Goal: Task Accomplishment & Management: Manage account settings

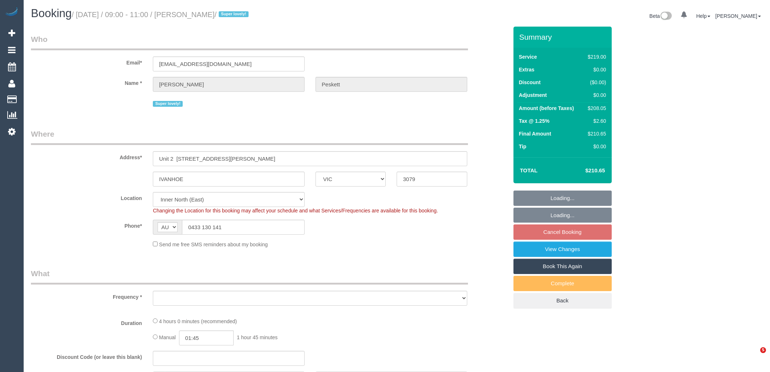
select select "VIC"
select select "string:stripe-pm_1QvajC2GScqysDRVFysdUhXW"
select select "number:28"
select select "number:17"
select select "number:19"
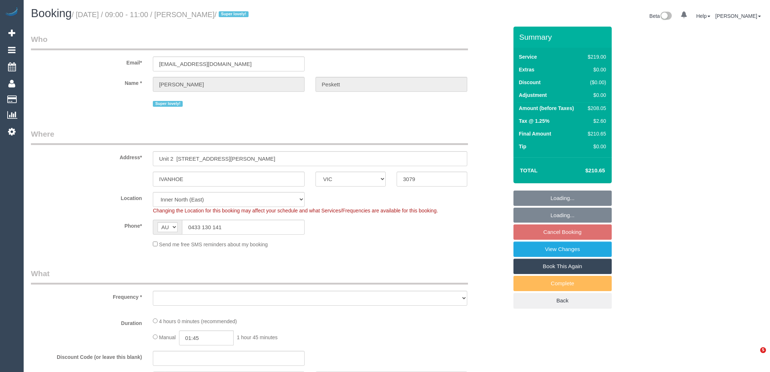
select select "number:24"
select select "number:33"
select select "number:26"
select select "object:1518"
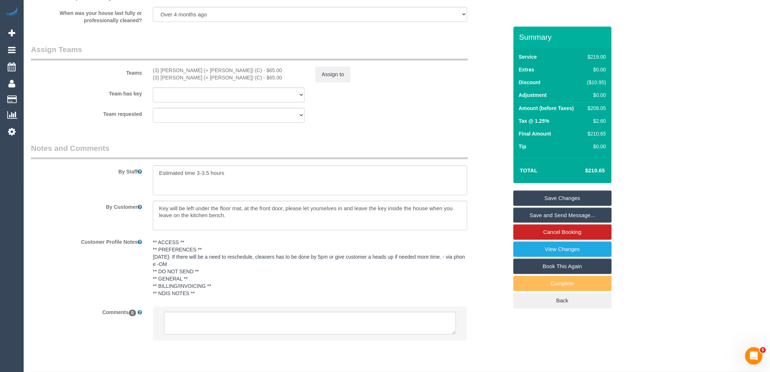
scroll to position [1137, 0]
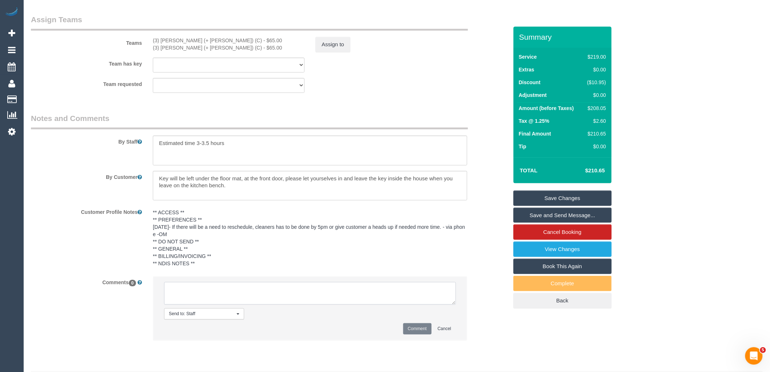
click at [245, 304] on textarea at bounding box center [310, 293] width 292 height 23
type textarea "/"
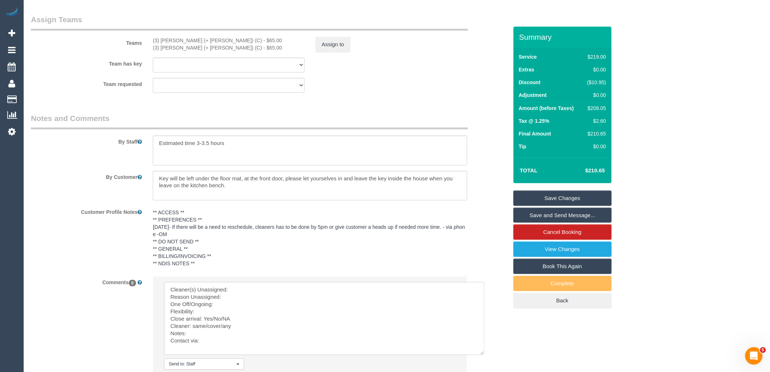
drag, startPoint x: 453, startPoint y: 312, endPoint x: 353, endPoint y: 329, distance: 101.2
drag, startPoint x: 207, startPoint y: 48, endPoint x: 142, endPoint y: 45, distance: 65.2
click at [142, 45] on div "Teams (3) Cristian (+ Tania) (C) - $65.00 (3) Tania (+ Cristian) (C) - $65.00 A…" at bounding box center [269, 33] width 488 height 38
copy div "(3) Cristian (+ Tania) (C)"
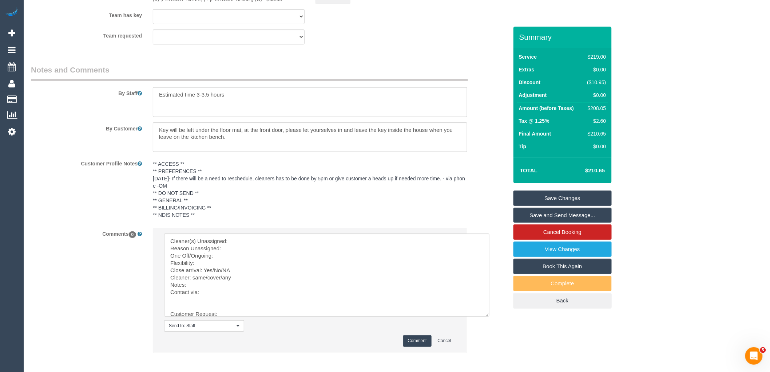
scroll to position [1227, 0]
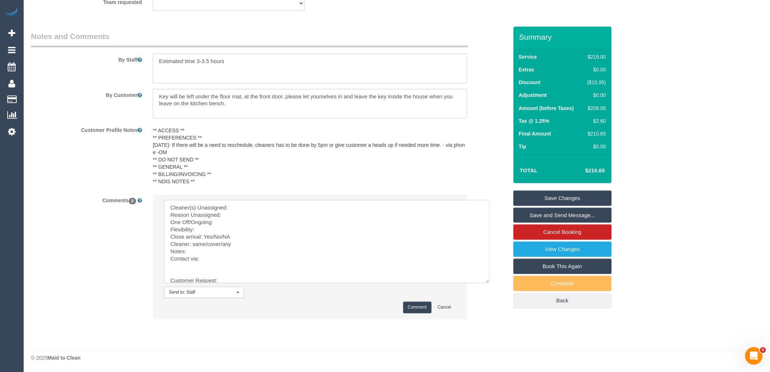
click at [255, 204] on textarea at bounding box center [326, 241] width 325 height 83
paste textarea "(3) Cristian (+ Tania) (C)"
click at [181, 265] on textarea at bounding box center [326, 241] width 325 height 83
drag, startPoint x: 180, startPoint y: 271, endPoint x: 282, endPoint y: 369, distance: 141.3
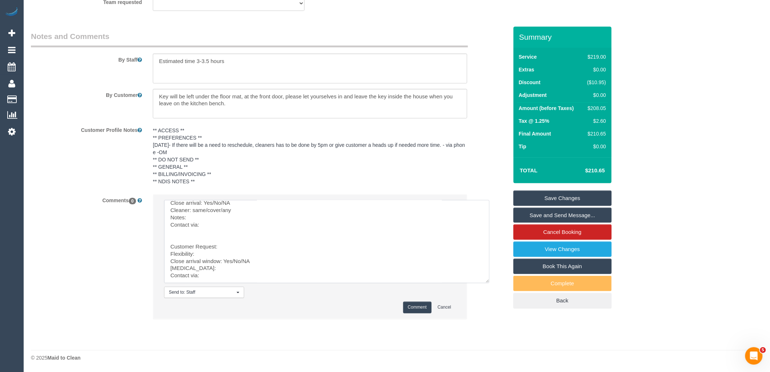
click at [168, 213] on textarea at bounding box center [326, 241] width 325 height 83
click at [239, 212] on textarea at bounding box center [326, 241] width 325 height 83
click at [232, 221] on textarea at bounding box center [326, 241] width 325 height 83
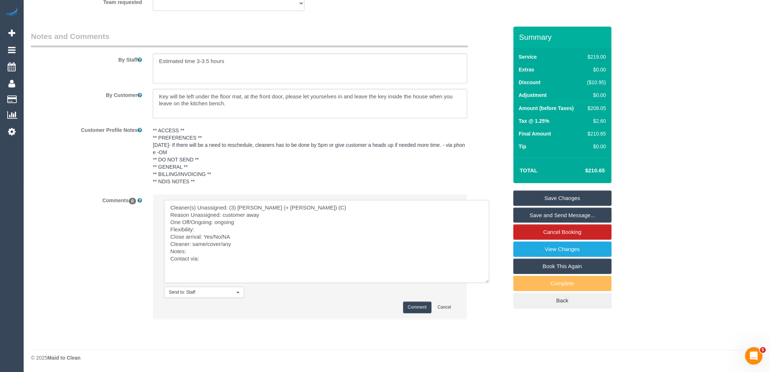
drag, startPoint x: 253, startPoint y: 227, endPoint x: 255, endPoint y: 223, distance: 4.7
click at [253, 227] on textarea at bounding box center [326, 241] width 325 height 83
click at [255, 222] on textarea at bounding box center [326, 241] width 325 height 83
click at [241, 229] on textarea at bounding box center [326, 241] width 325 height 83
drag, startPoint x: 243, startPoint y: 237, endPoint x: 213, endPoint y: 237, distance: 30.2
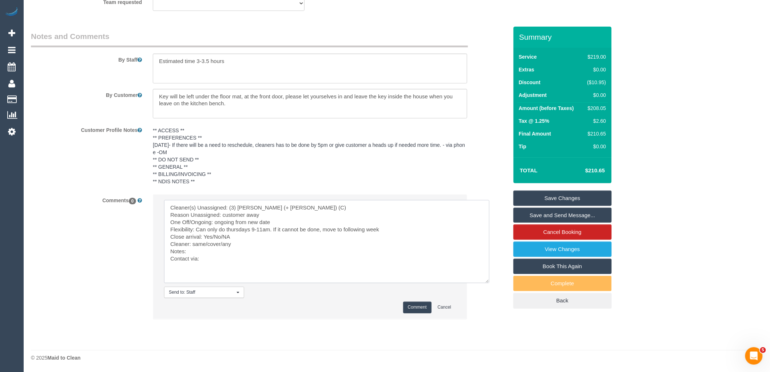
click at [213, 237] on textarea at bounding box center [326, 241] width 325 height 83
drag, startPoint x: 223, startPoint y: 241, endPoint x: 194, endPoint y: 243, distance: 29.5
click at [194, 243] on textarea at bounding box center [326, 241] width 325 height 83
click at [213, 259] on textarea at bounding box center [326, 241] width 325 height 83
drag, startPoint x: 198, startPoint y: 227, endPoint x: 385, endPoint y: 228, distance: 187.4
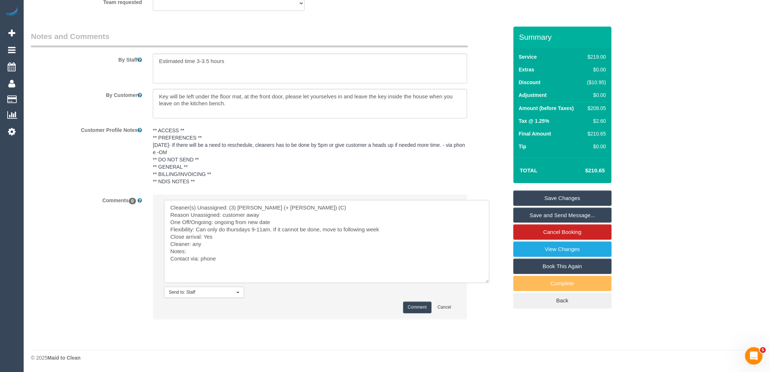
click at [385, 228] on textarea at bounding box center [326, 241] width 325 height 83
type textarea "Cleaner(s) Unassigned: (3) Cristian (+ Tania) (C) Reason Unassigned: customer a…"
click at [423, 306] on button "Comment" at bounding box center [417, 306] width 28 height 11
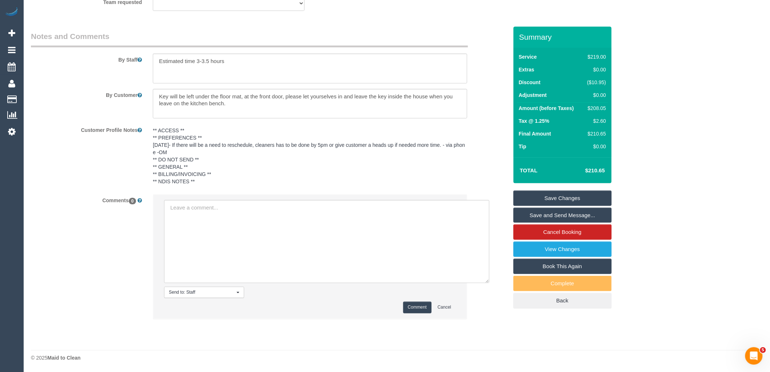
scroll to position [1197, 0]
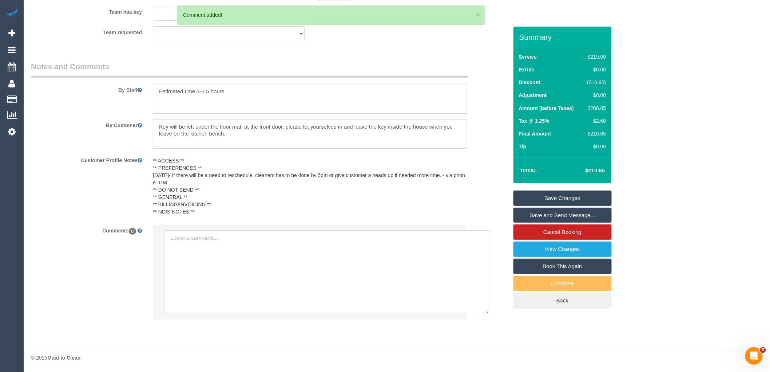
click at [197, 143] on textarea at bounding box center [310, 134] width 314 height 30
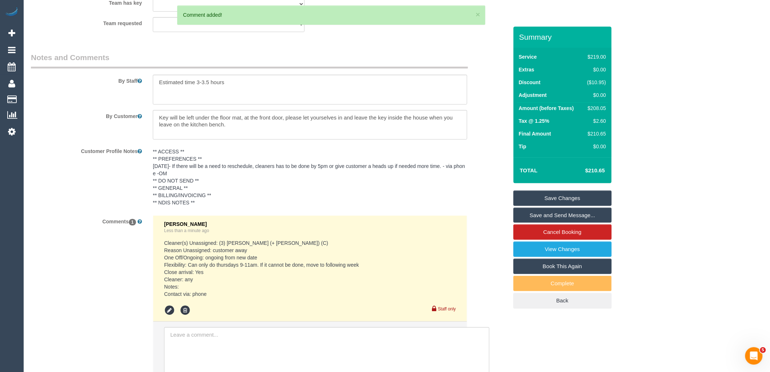
click at [218, 166] on pre "** ACCESS ** ** PREFERENCES ** [DATE]- If there will be a need to reschedule, c…" at bounding box center [310, 177] width 314 height 58
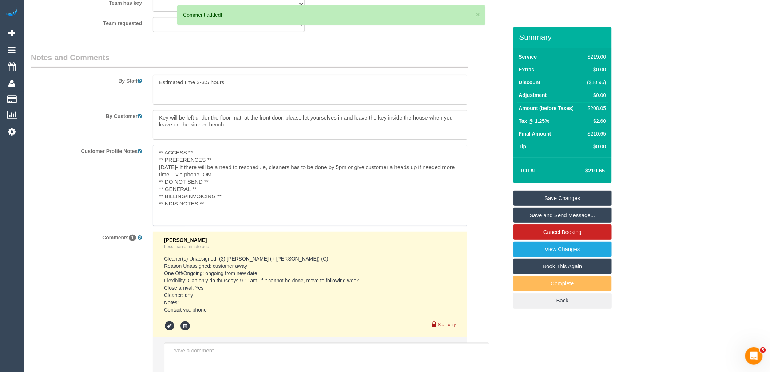
click at [218, 166] on textarea "** ACCESS ** ** PREFERENCES ** [DATE]- If there will be a need to reschedule, c…" at bounding box center [310, 185] width 314 height 80
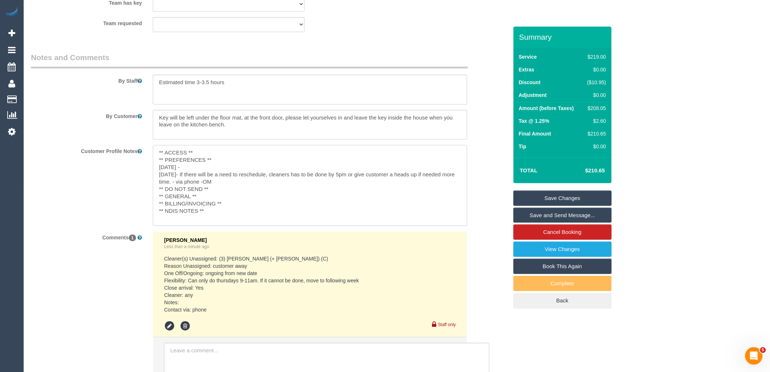
paste textarea "Can only do thursdays 9-11am. If it cannot be done, move to following week"
type textarea "** ACCESS ** ** PREFERENCES ** 22/09/25 - Can only do thursdays 9-11am. If it c…"
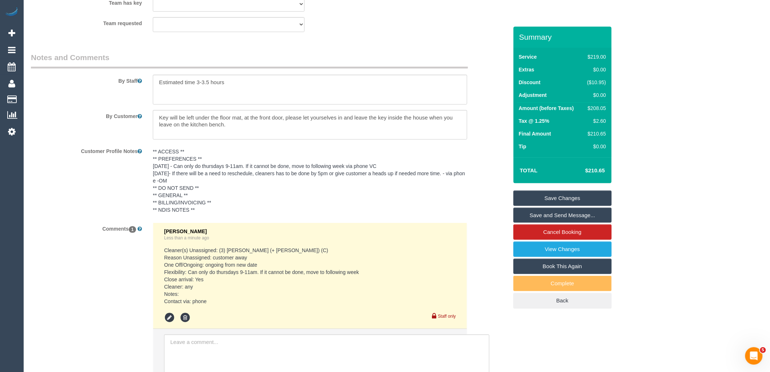
click at [483, 215] on div "Customer Profile Notes ** ACCESS ** ** PREFERENCES ** 22/09/25 - Can only do th…" at bounding box center [269, 181] width 488 height 72
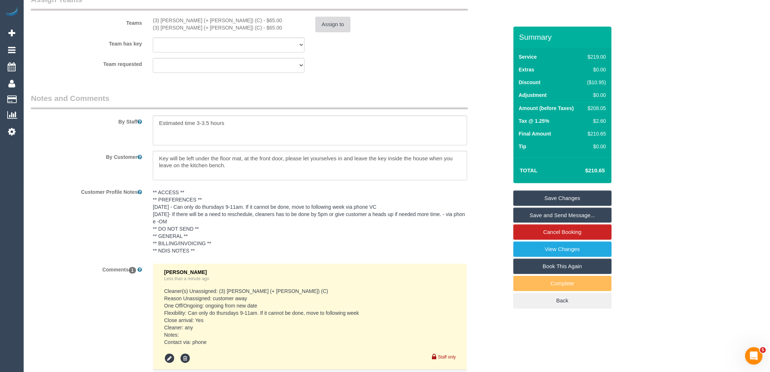
click at [328, 31] on button "Assign to" at bounding box center [333, 24] width 35 height 15
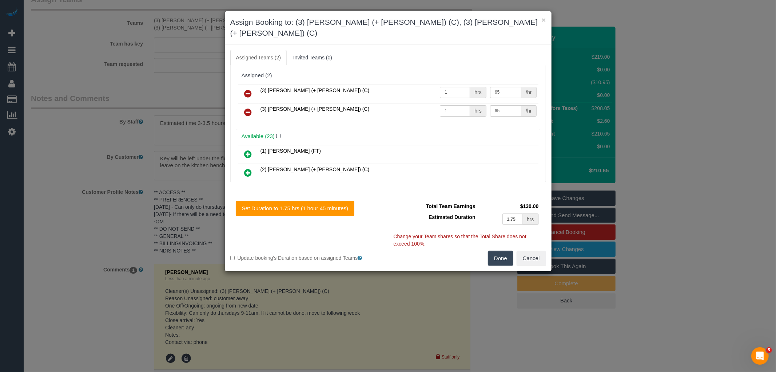
click at [253, 87] on link at bounding box center [248, 94] width 17 height 15
click at [253, 105] on link at bounding box center [248, 112] width 17 height 15
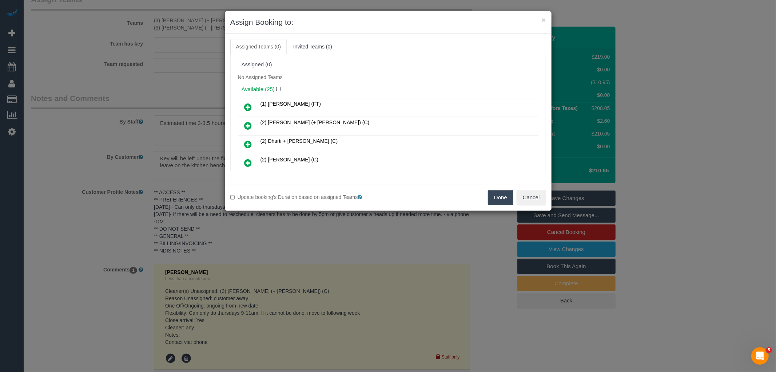
click at [499, 190] on button "Done" at bounding box center [500, 197] width 25 height 15
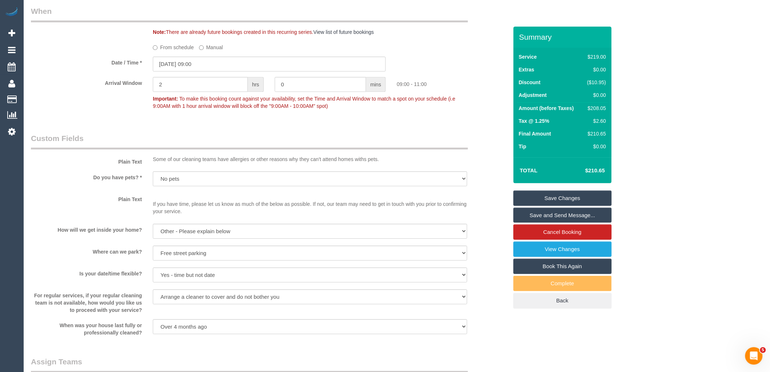
scroll to position [793, 0]
click at [219, 74] on input "25/09/2025 09:00" at bounding box center [269, 66] width 233 height 15
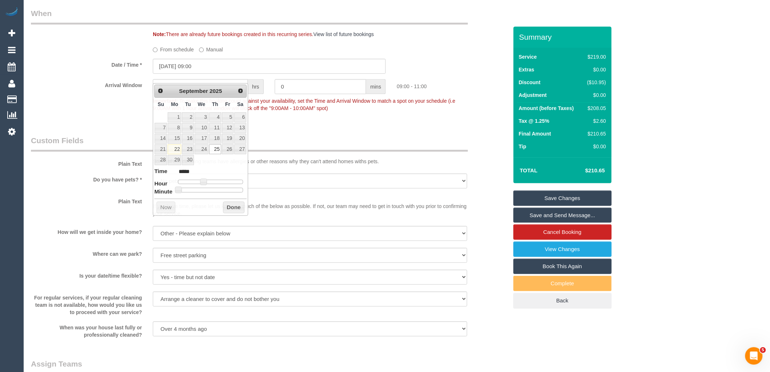
click at [167, 53] on label "From schedule" at bounding box center [173, 48] width 41 height 10
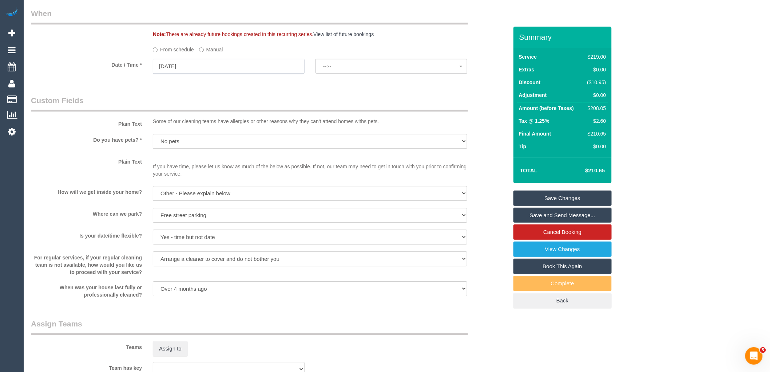
click at [221, 74] on input "25/09/2025" at bounding box center [229, 66] width 152 height 15
select select "spot9"
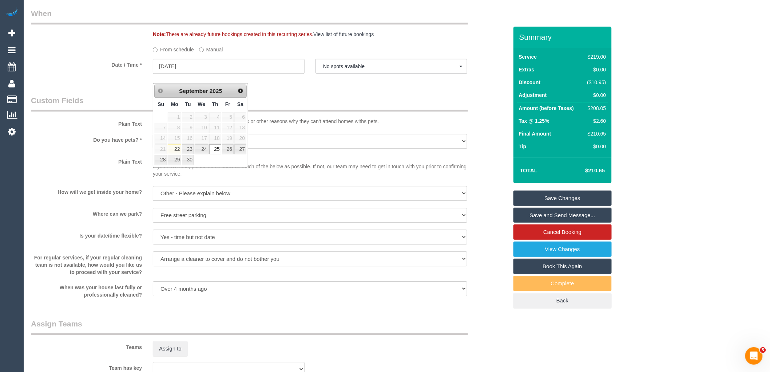
click at [236, 90] on link "Next" at bounding box center [240, 91] width 10 height 10
click at [219, 117] on link "2" at bounding box center [215, 117] width 12 height 10
type input "02/10/2025"
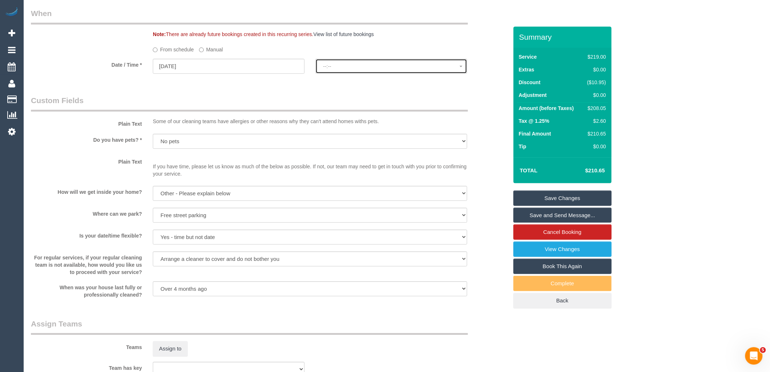
click at [373, 69] on span "--:--" at bounding box center [391, 66] width 136 height 6
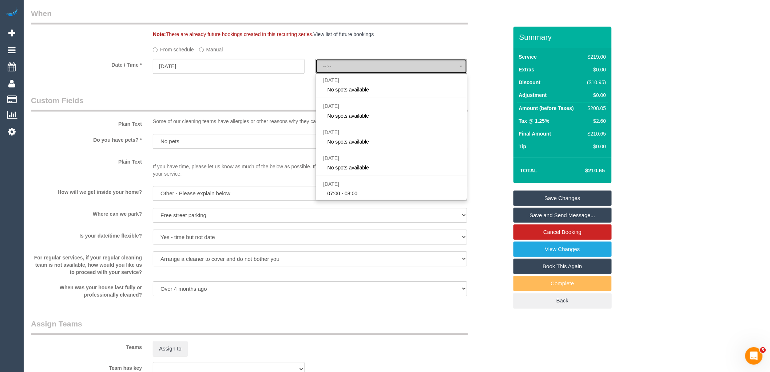
select select "spot17"
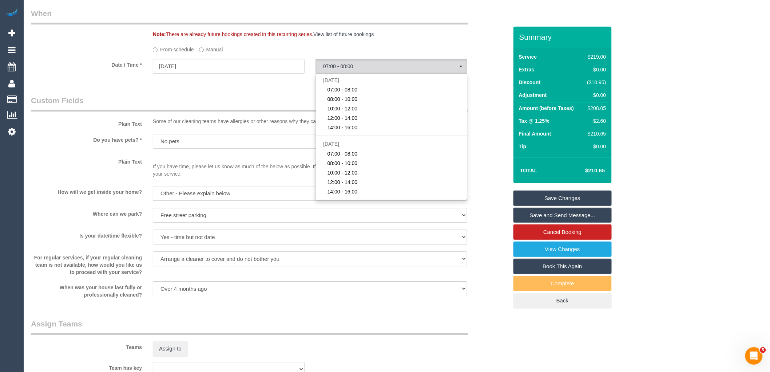
click at [213, 53] on label "Manual" at bounding box center [211, 48] width 24 height 10
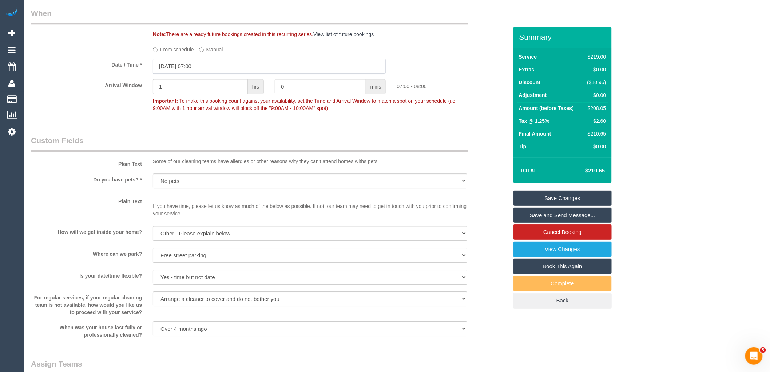
click at [219, 74] on input "02/10/2025 07:00" at bounding box center [269, 66] width 233 height 15
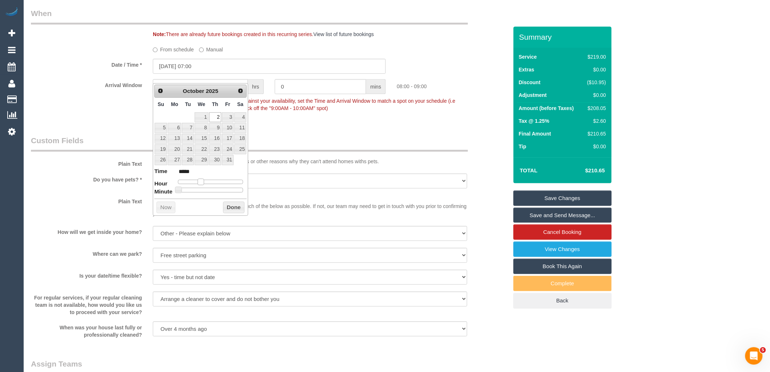
type input "02/10/2025 09:00"
type input "*****"
click at [204, 181] on span at bounding box center [203, 181] width 7 height 7
click at [241, 204] on button "Done" at bounding box center [233, 207] width 21 height 12
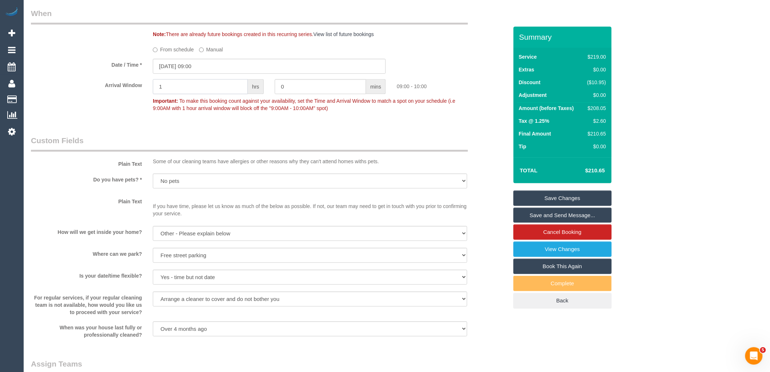
click at [195, 92] on input "1" at bounding box center [200, 86] width 95 height 15
type input "2"
drag, startPoint x: 476, startPoint y: 113, endPoint x: 521, endPoint y: 170, distance: 72.7
click at [476, 113] on div "Arrival Window 2 hrs 0 mins 09:00 - 11:00 Important: To make this booking count…" at bounding box center [269, 97] width 488 height 36
click at [177, 53] on label "From schedule" at bounding box center [173, 48] width 41 height 10
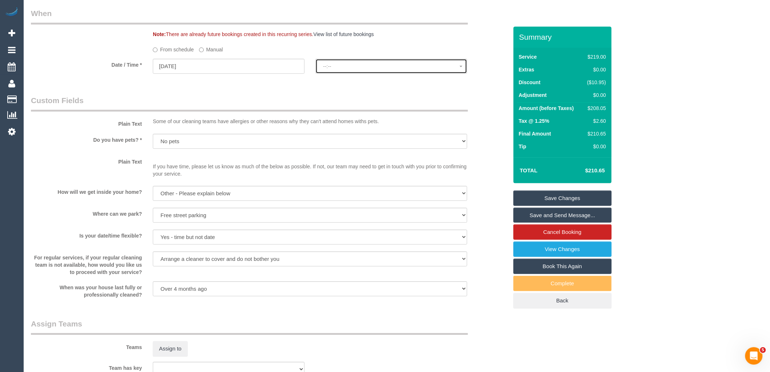
click at [383, 74] on button "--:--" at bounding box center [392, 66] width 152 height 15
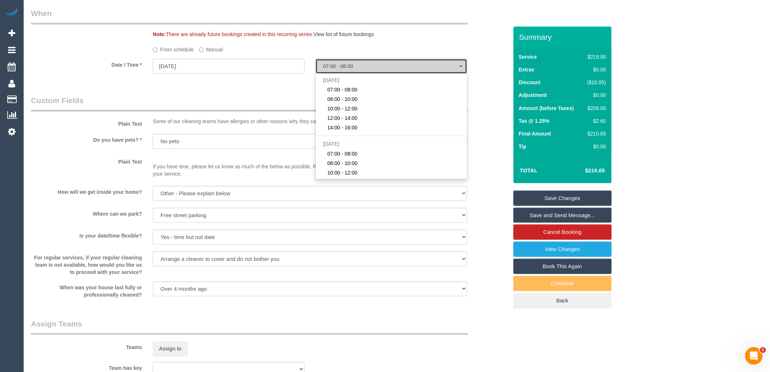
select select "spot38"
click at [212, 53] on label "Manual" at bounding box center [211, 48] width 24 height 10
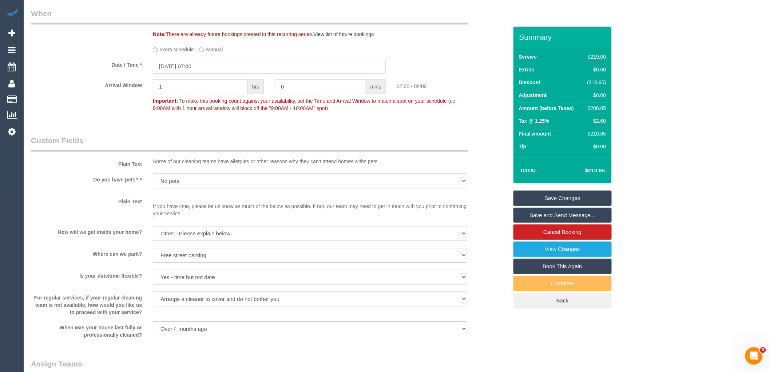
click at [229, 74] on input "02/10/2025 07:00" at bounding box center [269, 66] width 233 height 15
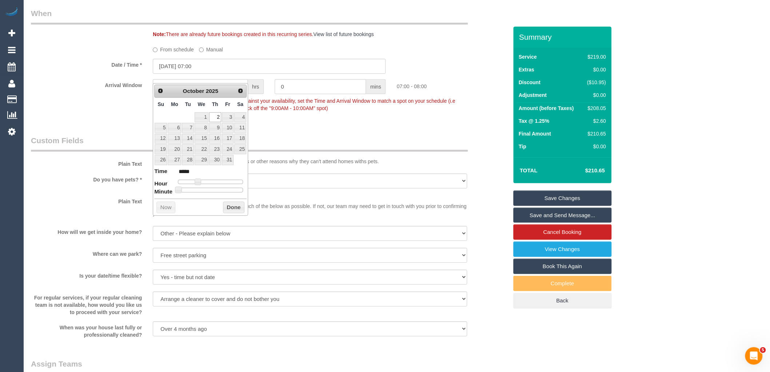
click at [213, 181] on div at bounding box center [210, 181] width 65 height 4
type input "02/10/2025 12:00"
type input "*****"
type input "02/10/2025 11:00"
type input "*****"
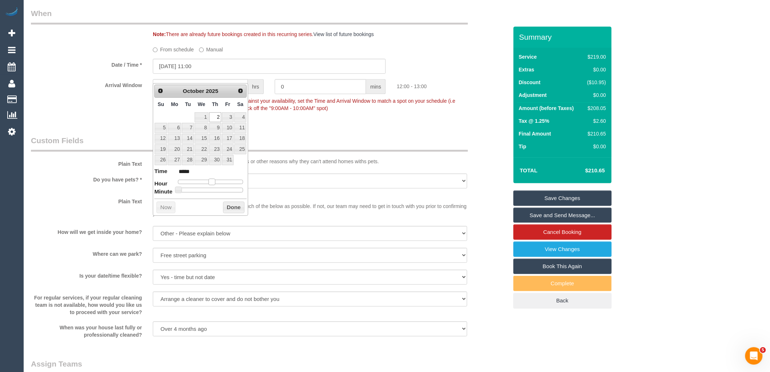
type input "02/10/2025 10:00"
type input "*****"
type input "02/10/2025 11:00"
type input "*****"
type input "02/10/2025 10:00"
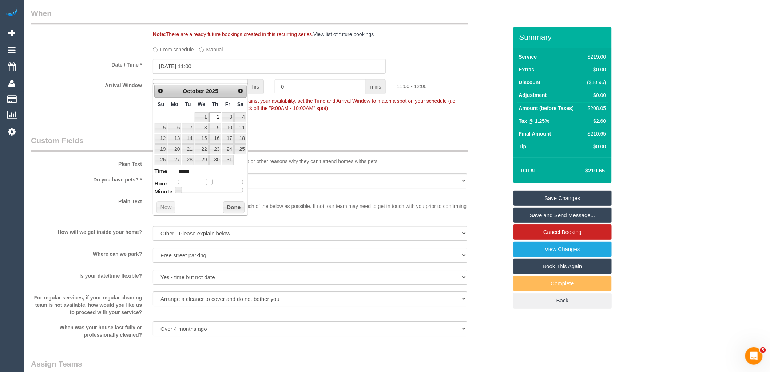
type input "*****"
type input "02/10/2025 09:00"
type input "*****"
type input "02/10/2025 08:00"
type input "*****"
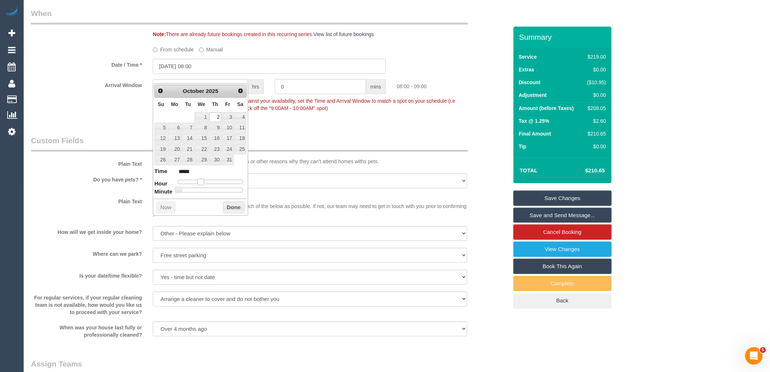
type input "02/10/2025 09:00"
type input "*****"
drag, startPoint x: 212, startPoint y: 181, endPoint x: 204, endPoint y: 183, distance: 8.4
click at [204, 183] on span at bounding box center [203, 181] width 7 height 7
click at [238, 207] on button "Done" at bounding box center [233, 207] width 21 height 12
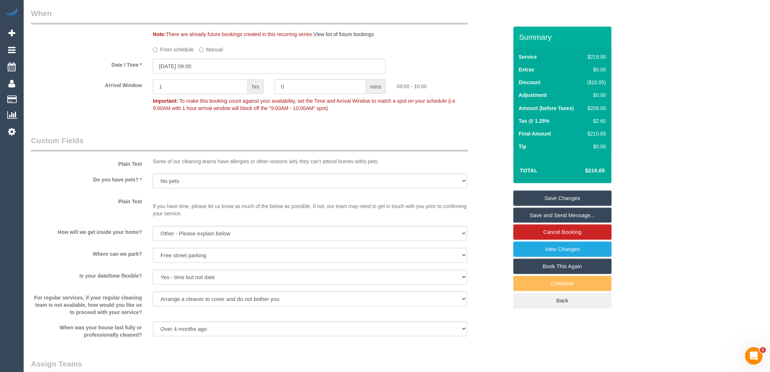
click at [218, 94] on input "1" at bounding box center [200, 86] width 95 height 15
type input "2"
click at [230, 120] on fieldset "When Note: There are already future bookings created in this recurring series. …" at bounding box center [269, 64] width 477 height 112
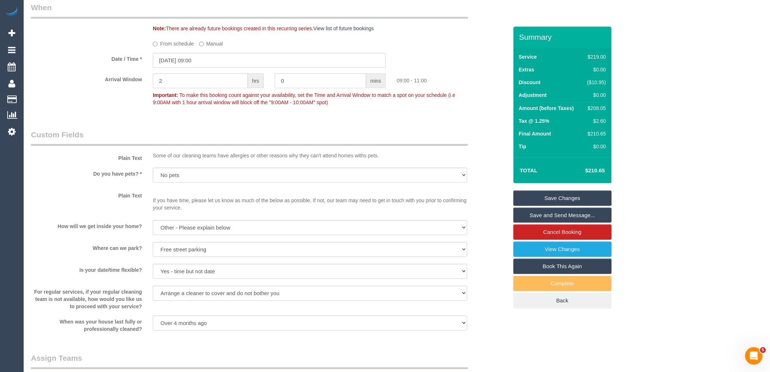
scroll to position [784, 0]
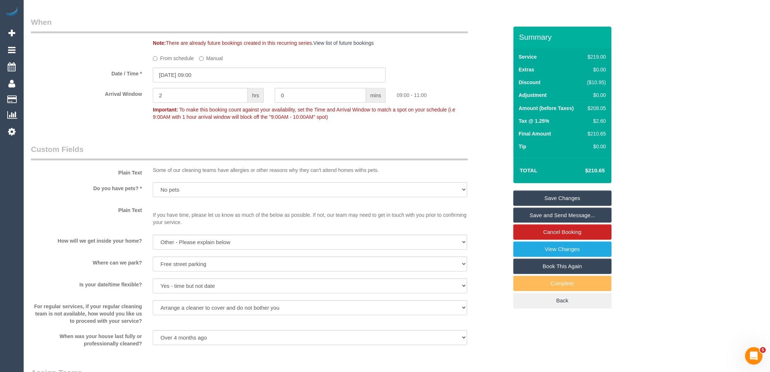
click at [572, 198] on link "Save Changes" at bounding box center [562, 197] width 98 height 15
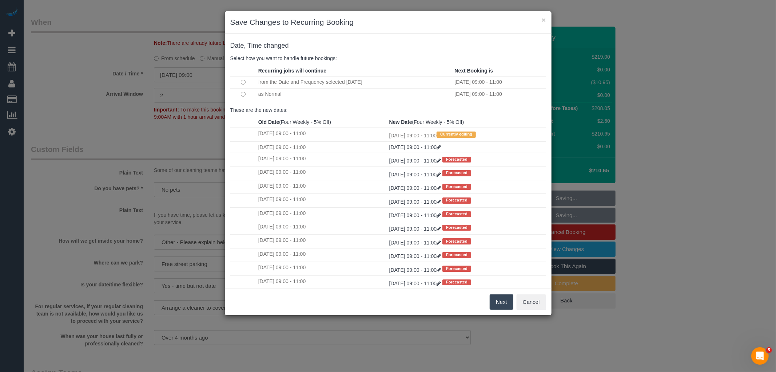
click at [502, 297] on button "Next" at bounding box center [502, 301] width 24 height 15
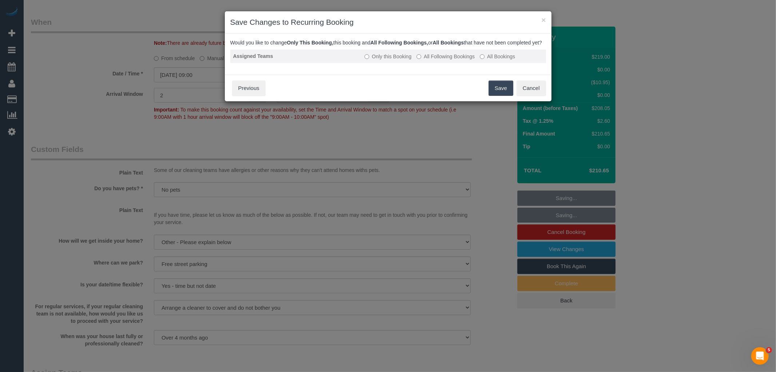
click at [433, 60] on label "All Following Bookings" at bounding box center [446, 56] width 58 height 7
click at [500, 94] on button "Save" at bounding box center [501, 87] width 25 height 15
